Goal: Register for event/course

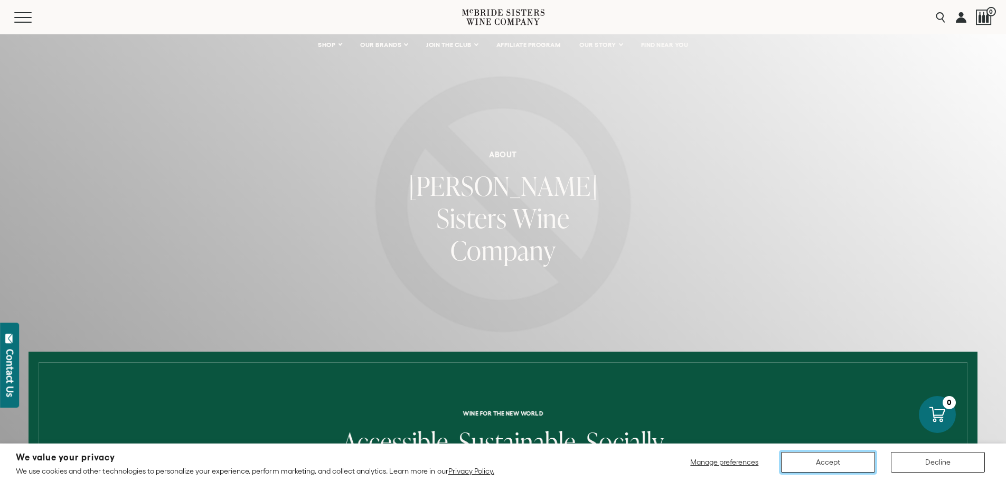
click at [843, 459] on button "Accept" at bounding box center [828, 462] width 94 height 21
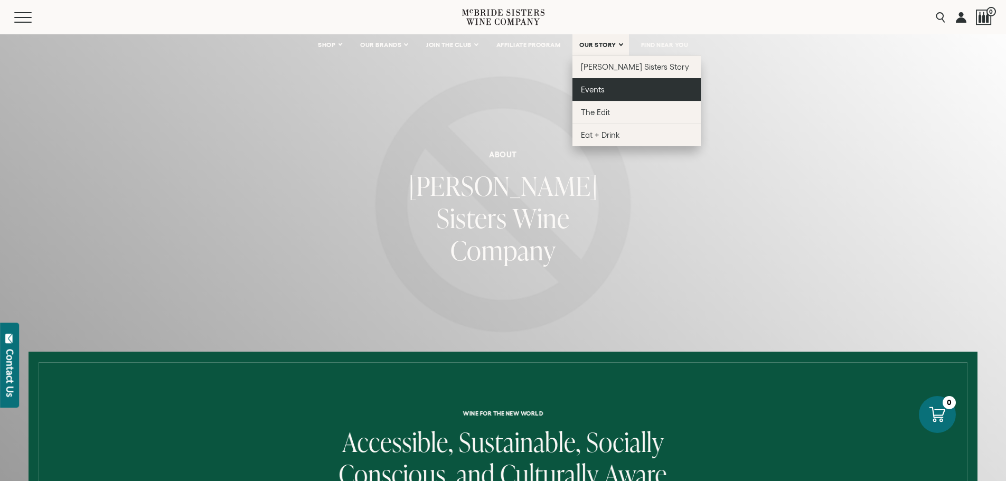
click at [594, 89] on span "Events" at bounding box center [593, 89] width 24 height 9
